Goal: Complete application form

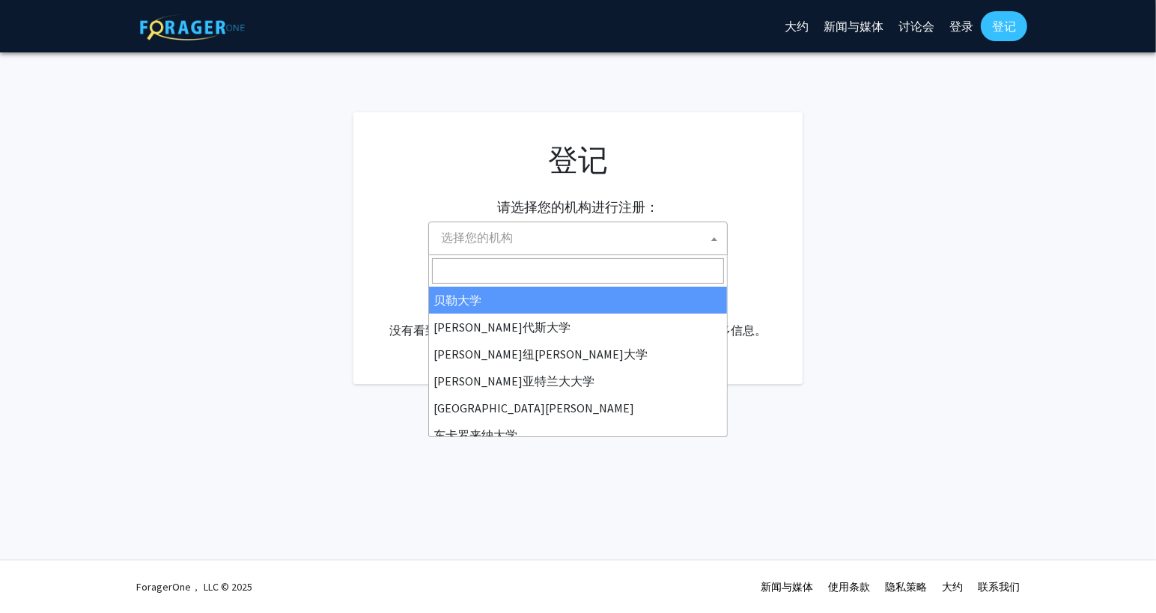
click at [614, 236] on span "选择您的机构" at bounding box center [581, 237] width 292 height 31
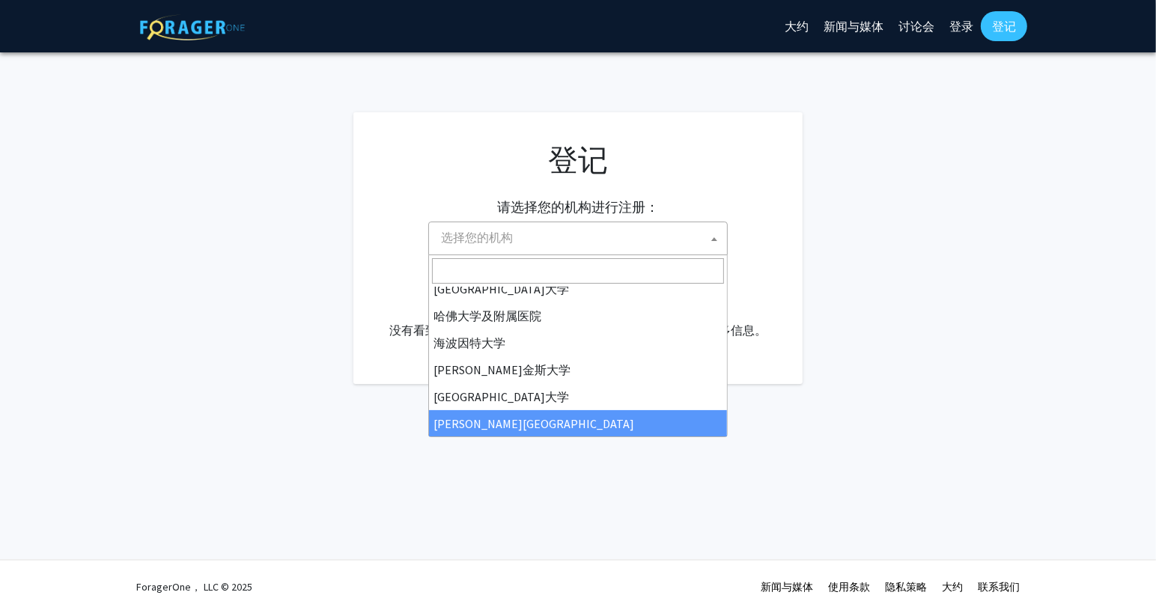
scroll to position [224, 0]
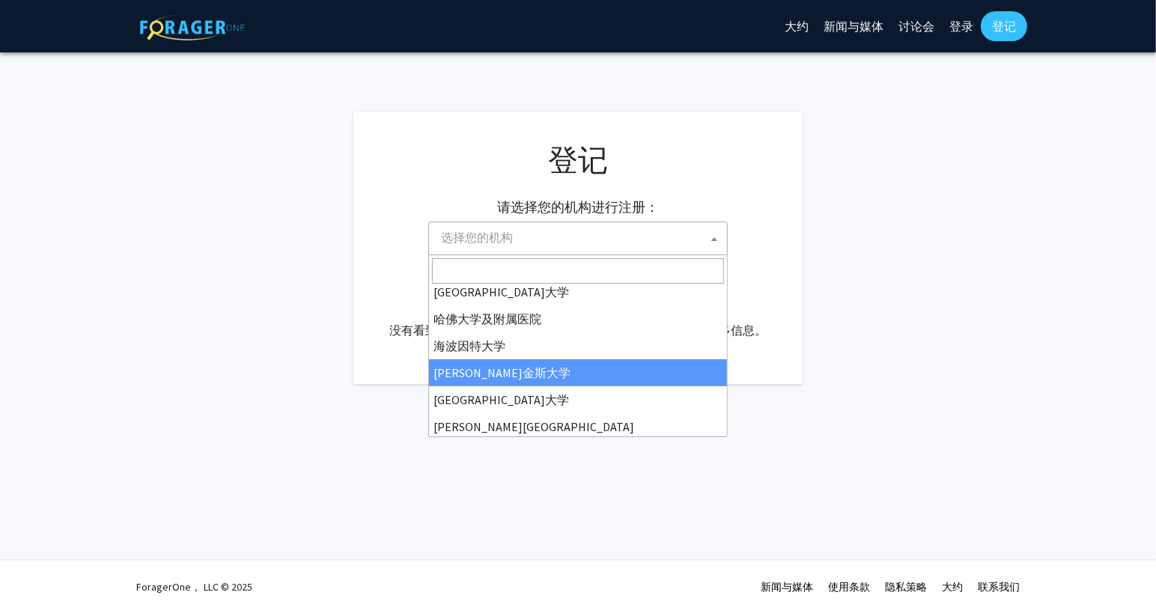
select select "1"
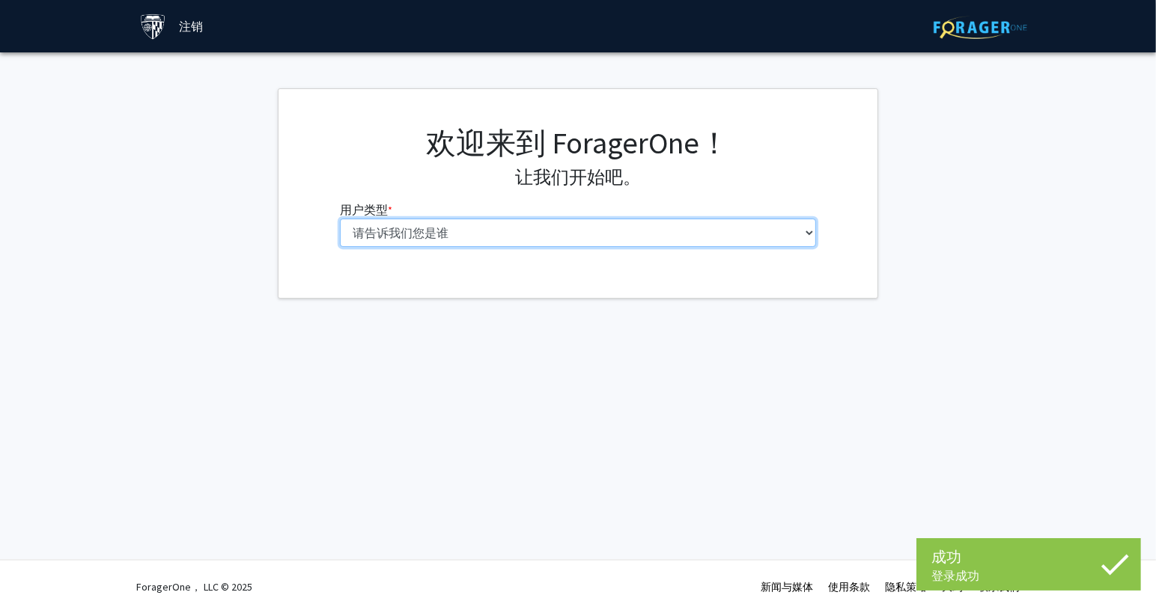
click at [708, 237] on select "请告诉我们您是谁 本科生 硕士研究生 博士生（博士、医学博士、医学博士、药学博士等） 博士后研究员/研究人员/住院医师/医学研究员 能力 行政人员" at bounding box center [578, 233] width 477 height 28
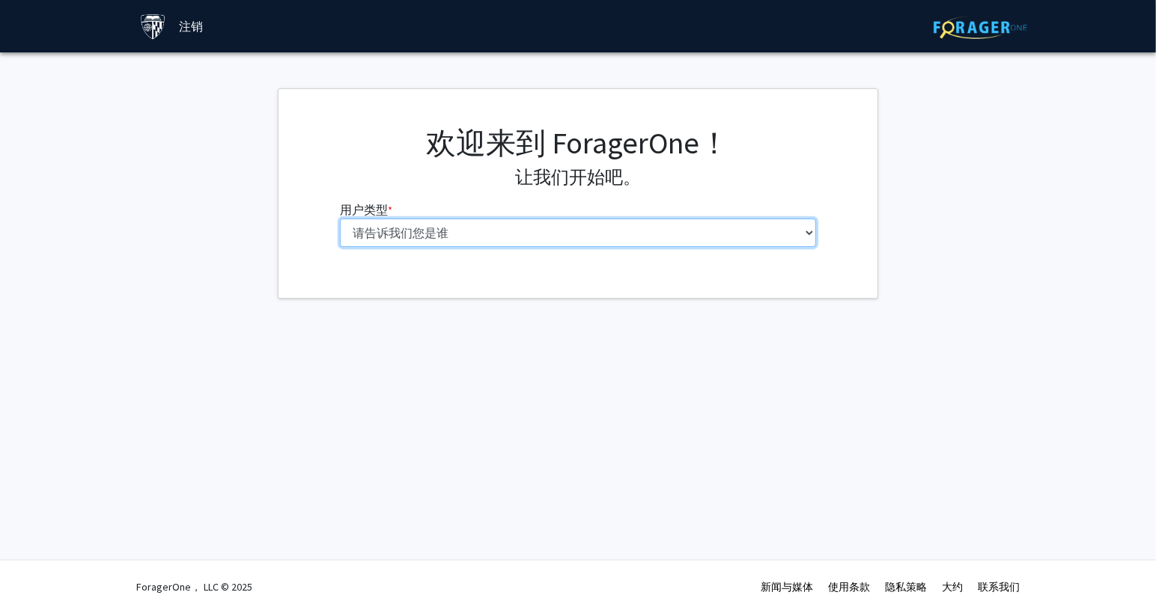
select select "2: masters"
click at [340, 219] on select "请告诉我们您是谁 本科生 硕士研究生 博士生（博士、医学博士、医学博士、药学博士等） 博士后研究员/研究人员/住院医师/医学研究员 能力 行政人员" at bounding box center [578, 233] width 477 height 28
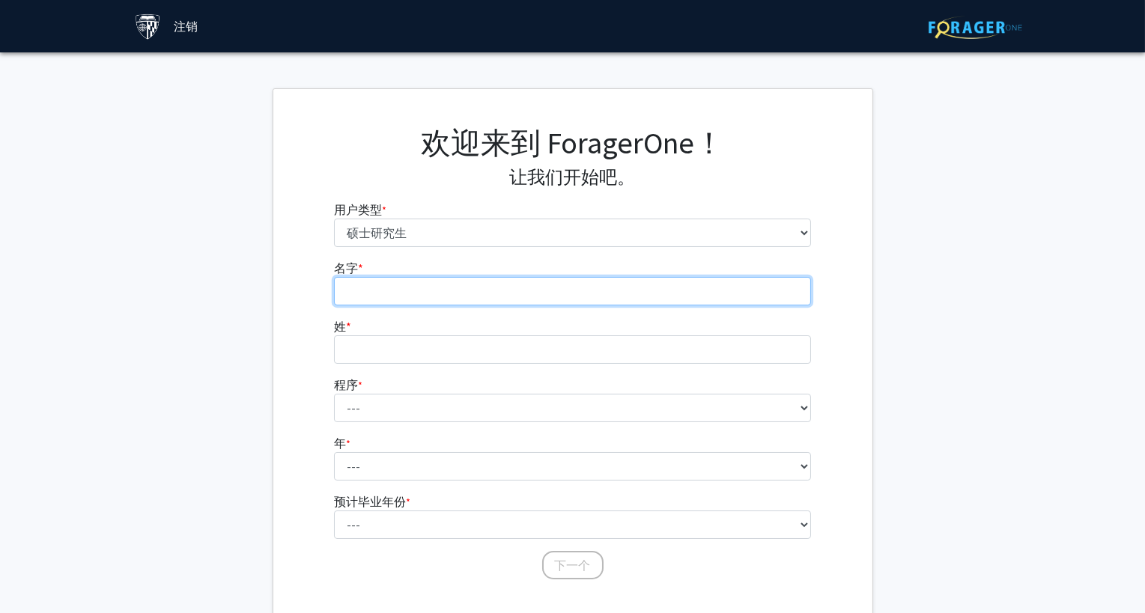
click at [508, 293] on input "名字 * required" at bounding box center [572, 291] width 477 height 28
type input "T"
type input "XINHAO"
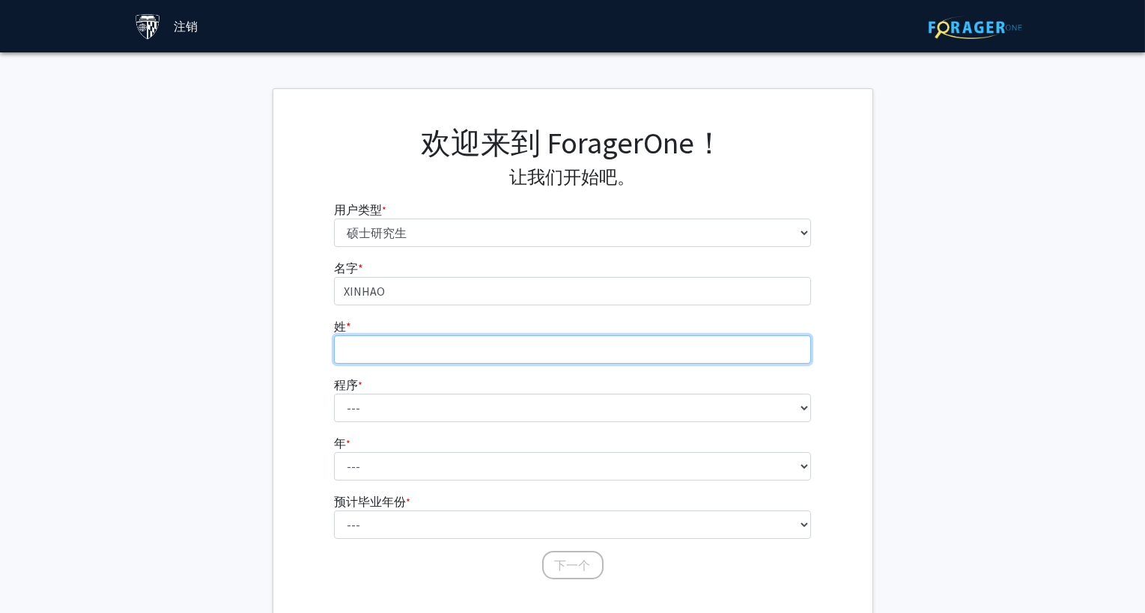
click at [526, 348] on input "姓 * required" at bounding box center [572, 349] width 477 height 28
type input "TANG"
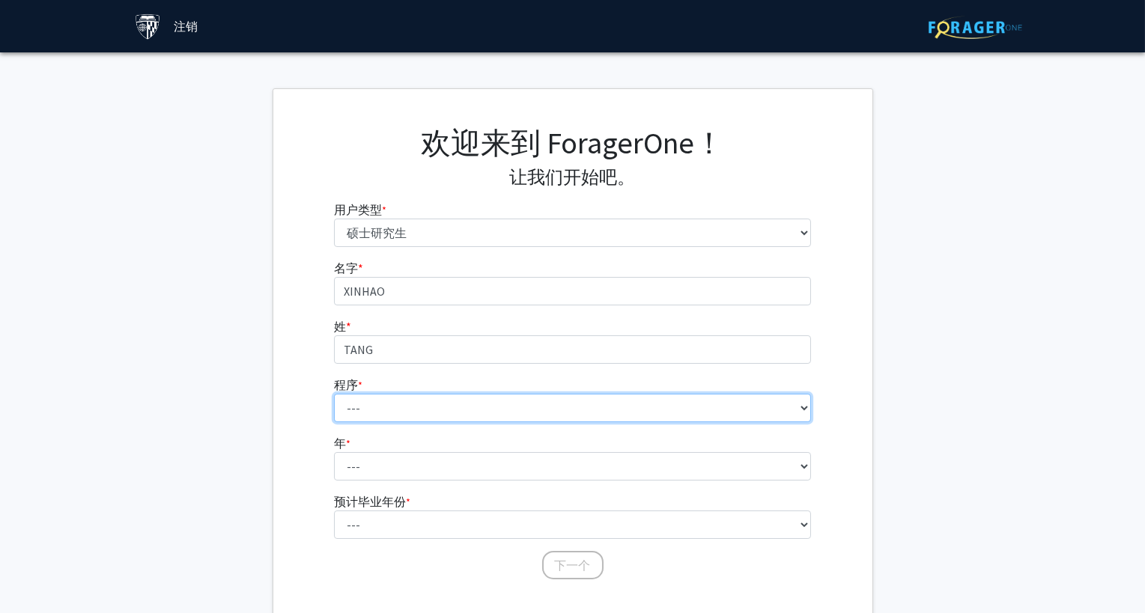
click at [524, 404] on select "--- 解剖学教育 应用数学与计算数学 应用生物医学工程 应用经济学 应用经济学 应用健康科学信息学 应用数学与统计学 应用物理学 全球卫生中社区初级卫生保健…" at bounding box center [572, 408] width 477 height 28
select select "63: 51"
click at [334, 394] on select "--- 解剖学教育 应用数学与计算数学 应用生物医学工程 应用经济学 应用经济学 应用健康科学信息学 应用数学与统计学 应用物理学 全球卫生中社区初级卫生保健…" at bounding box center [572, 408] width 477 height 28
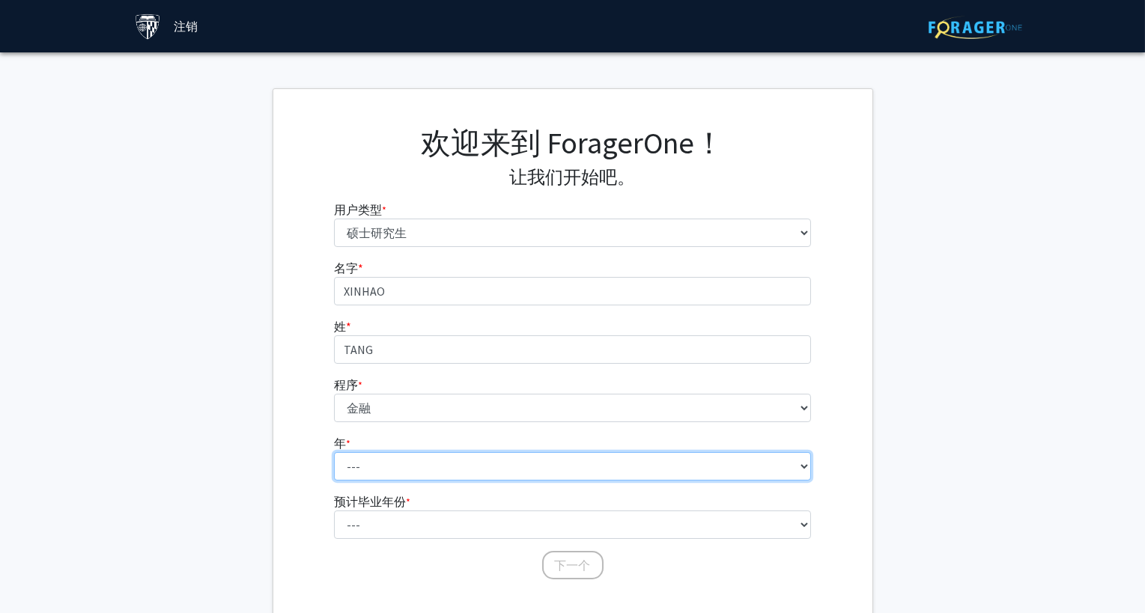
click at [456, 469] on select "--- 第一年 第二年" at bounding box center [572, 466] width 477 height 28
select select "1: first_year"
click at [334, 452] on select "--- 第一年 第二年" at bounding box center [572, 466] width 477 height 28
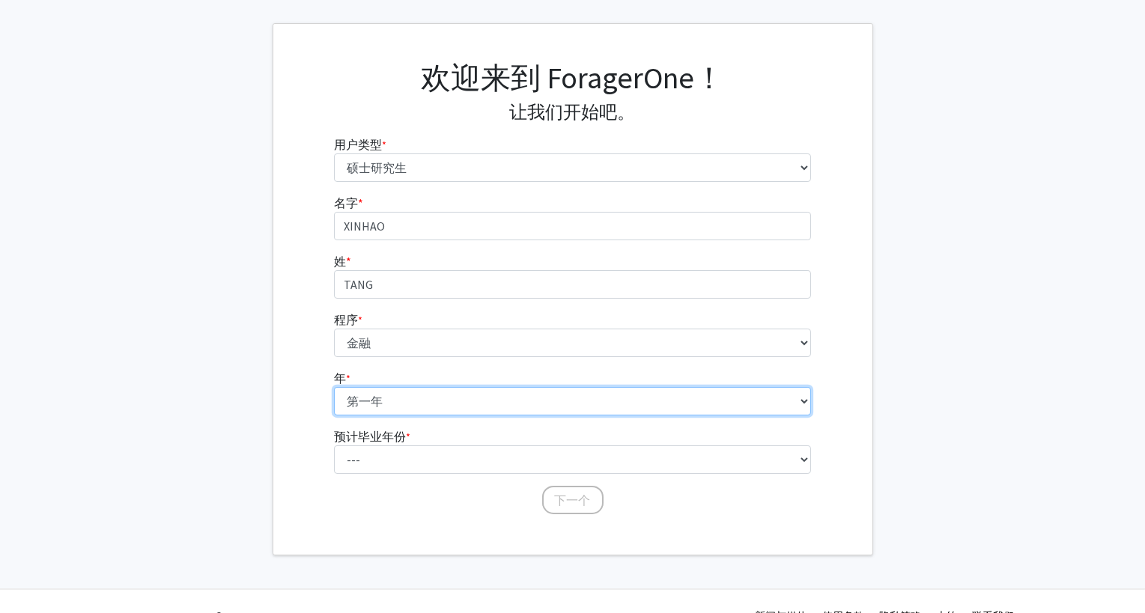
scroll to position [93, 0]
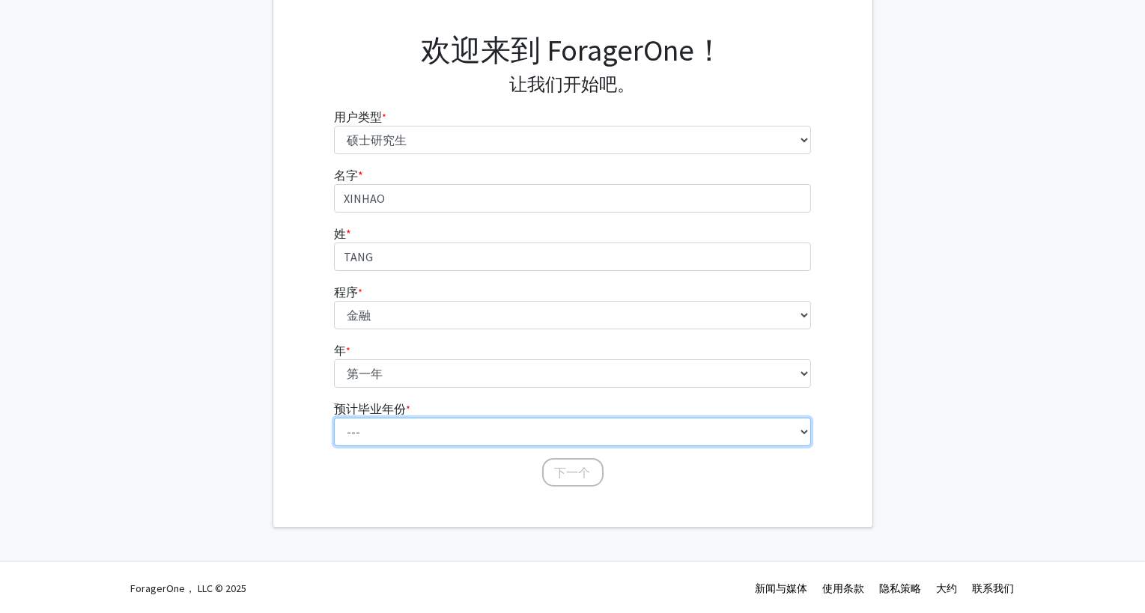
click at [428, 421] on select "--- 2025 2026 2027 2028 2029 2030 2031 2032 2033 2034" at bounding box center [572, 432] width 477 height 28
select select "2: 2026"
click at [334, 418] on select "--- 2025 2026 2027 2028 2029 2030 2031 2032 2033 2034" at bounding box center [572, 432] width 477 height 28
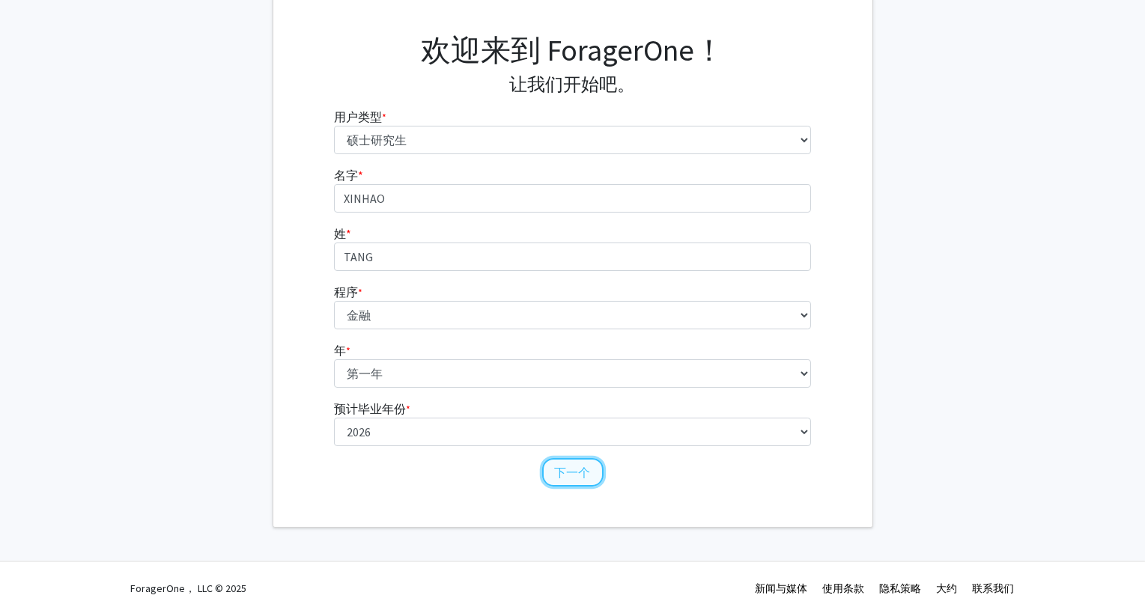
click at [563, 470] on button "下一个" at bounding box center [572, 472] width 61 height 28
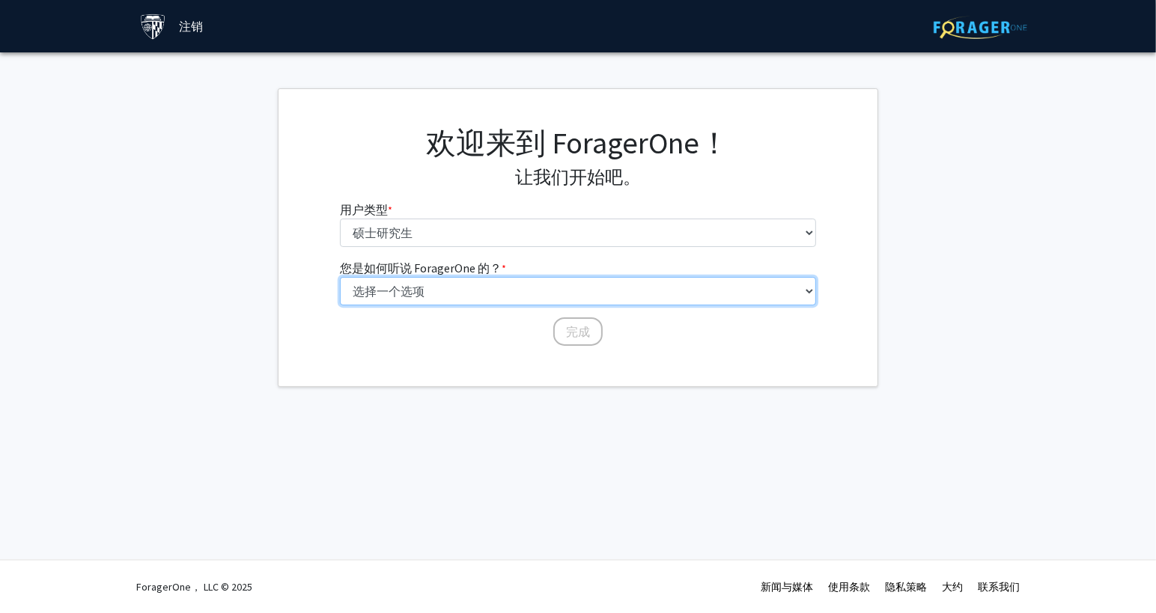
click at [534, 285] on select "选择一个选项 同龄人/学生推荐 教职员工推荐 大学网站 大学电子邮件或时事通讯 其他" at bounding box center [578, 291] width 477 height 28
select select "3: university_website"
click at [340, 277] on select "选择一个选项 同龄人/学生推荐 教职员工推荐 大学网站 大学电子邮件或时事通讯 其他" at bounding box center [578, 291] width 477 height 28
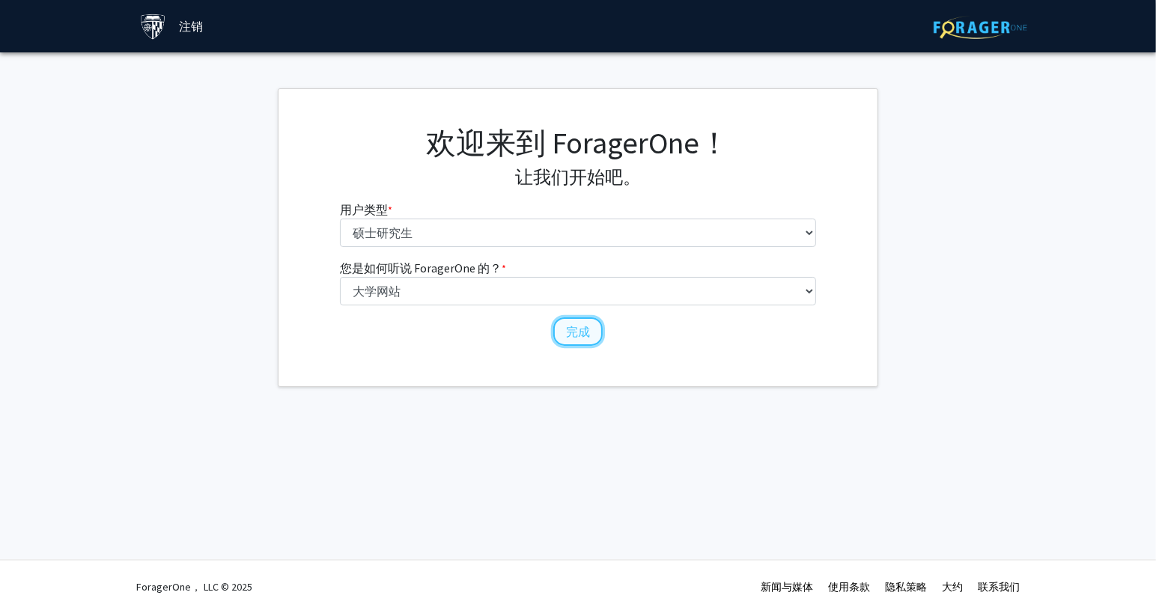
click at [573, 329] on button "完成" at bounding box center [577, 331] width 49 height 28
